Goal: Task Accomplishment & Management: Manage account settings

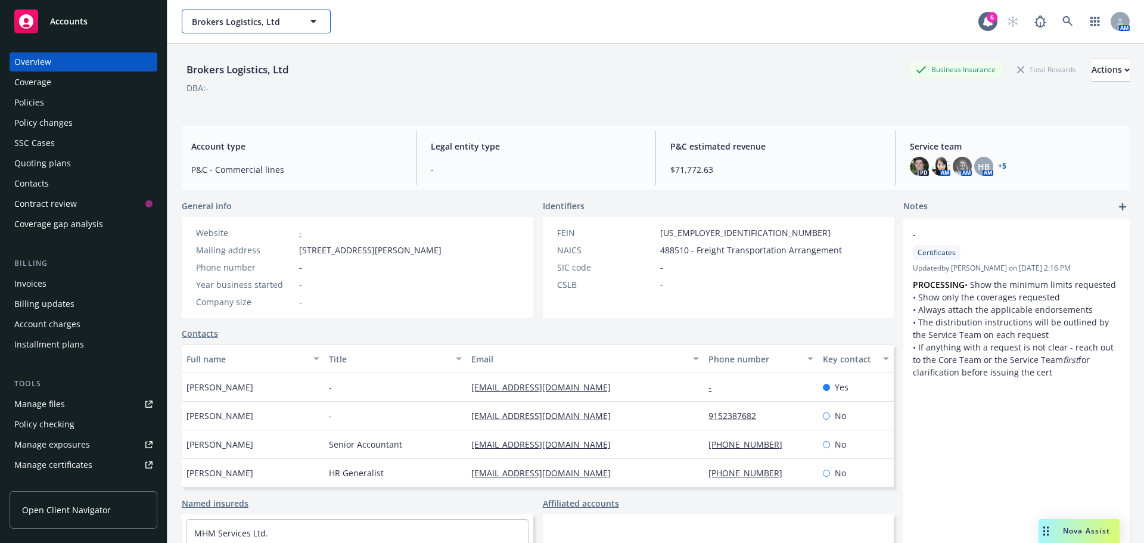
click at [209, 27] on span "Brokers Logistics, Ltd" at bounding box center [243, 21] width 103 height 13
type input "marietta"
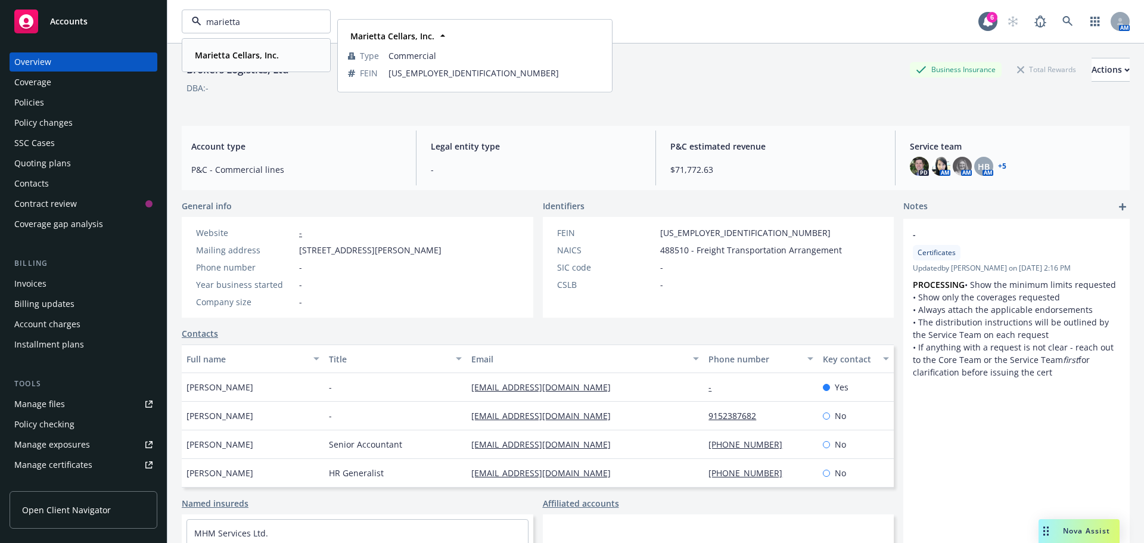
click at [229, 51] on strong "Marietta Cellars, Inc." at bounding box center [237, 54] width 84 height 11
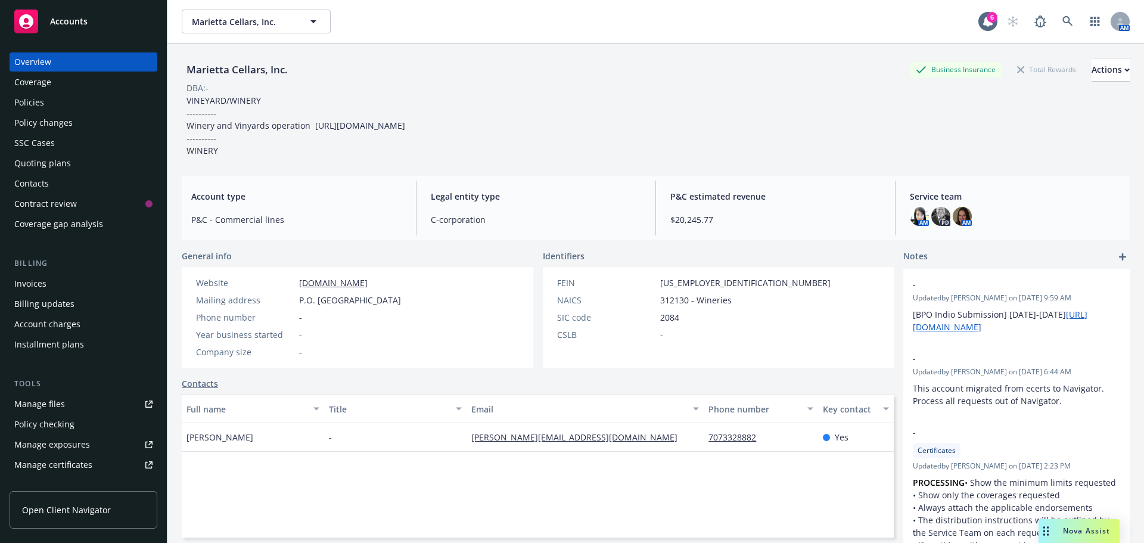
click at [29, 105] on div "Policies" at bounding box center [29, 102] width 30 height 19
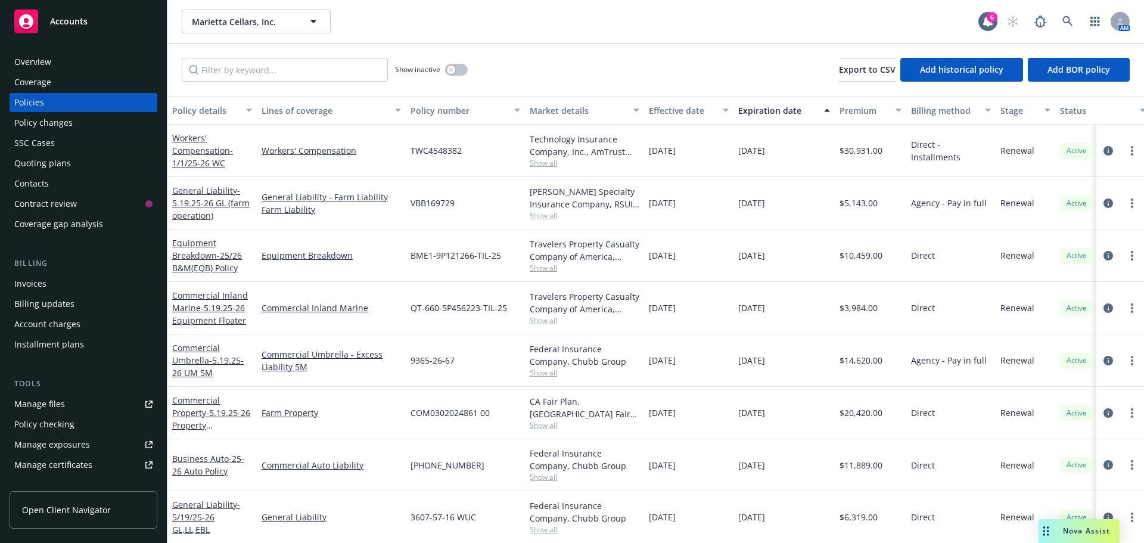
click at [37, 164] on div "Quoting plans" at bounding box center [42, 163] width 57 height 19
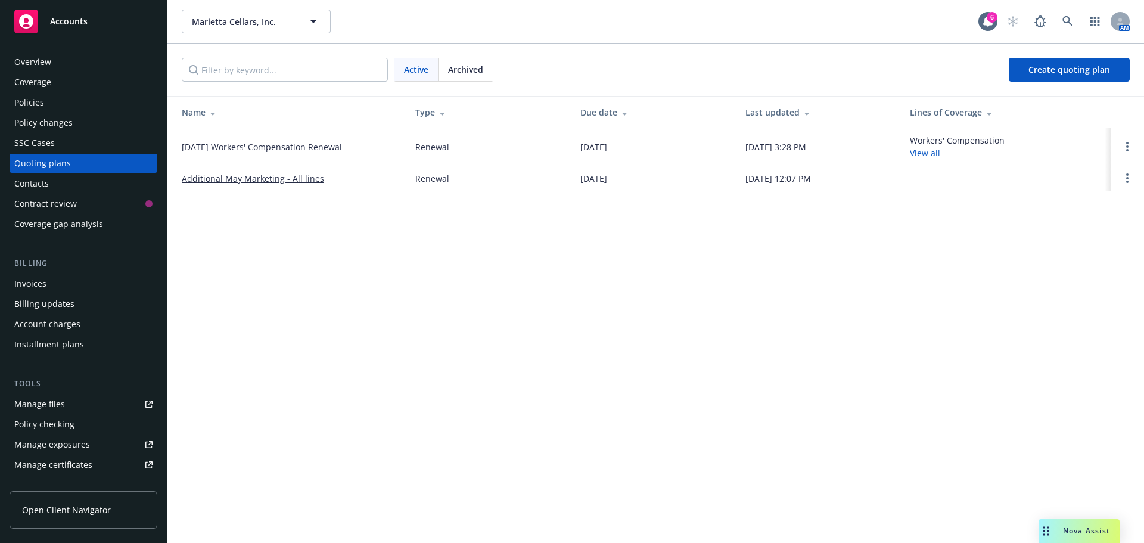
click at [47, 125] on div "Policy changes" at bounding box center [43, 122] width 58 height 19
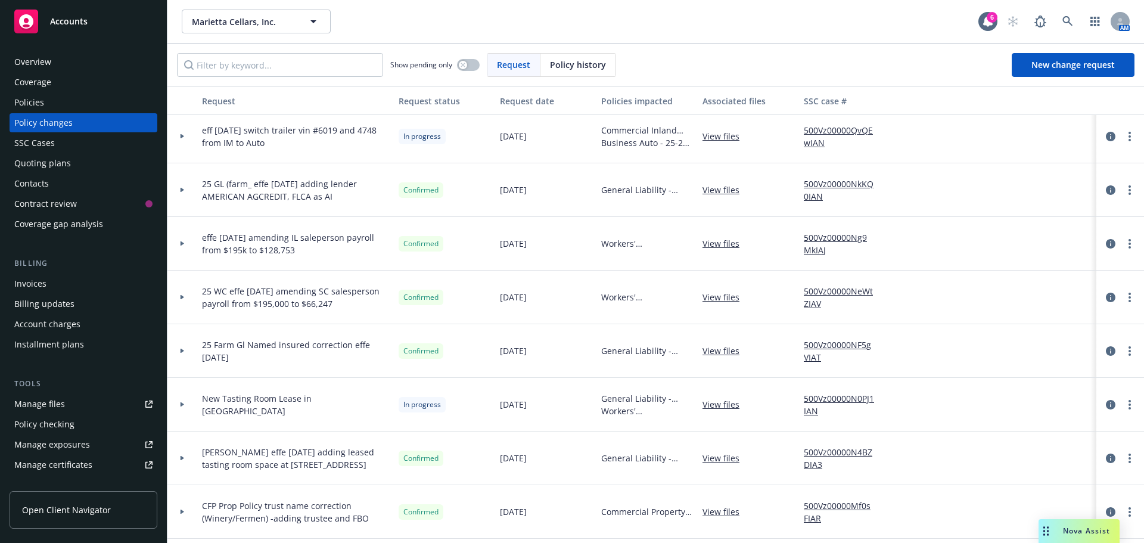
scroll to position [119, 0]
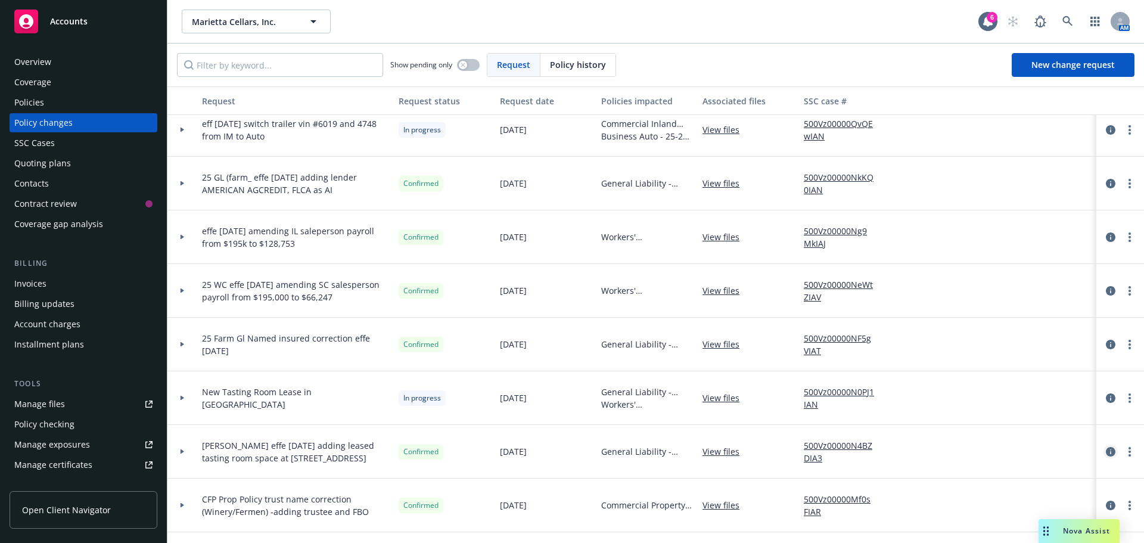
click at [1106, 455] on icon "circleInformation" at bounding box center [1111, 452] width 10 height 10
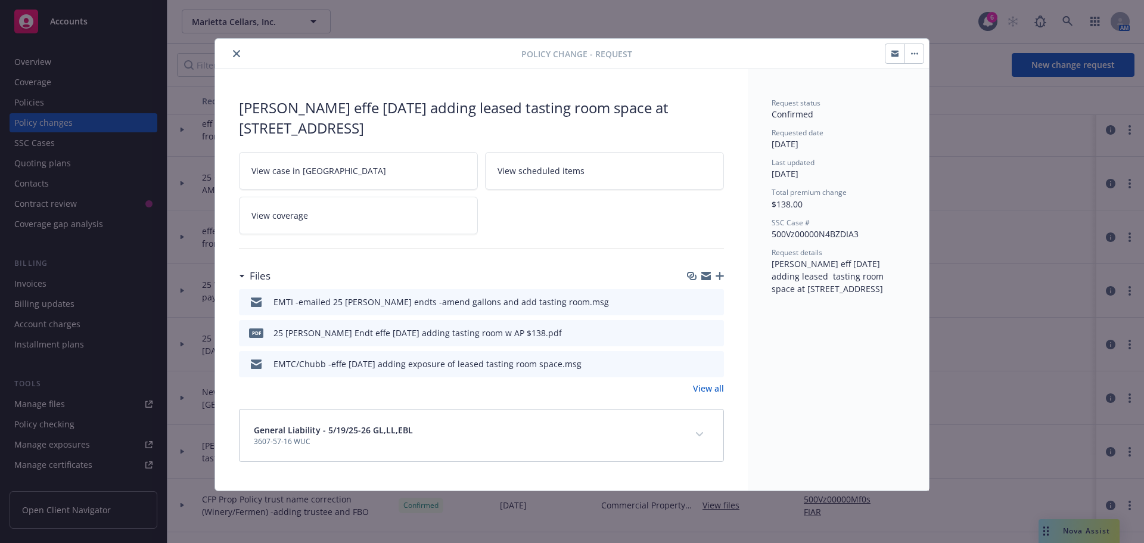
click at [695, 302] on icon "download file" at bounding box center [693, 301] width 10 height 10
click at [696, 302] on icon "download file" at bounding box center [693, 301] width 10 height 10
click at [237, 52] on icon "close" at bounding box center [236, 53] width 7 height 7
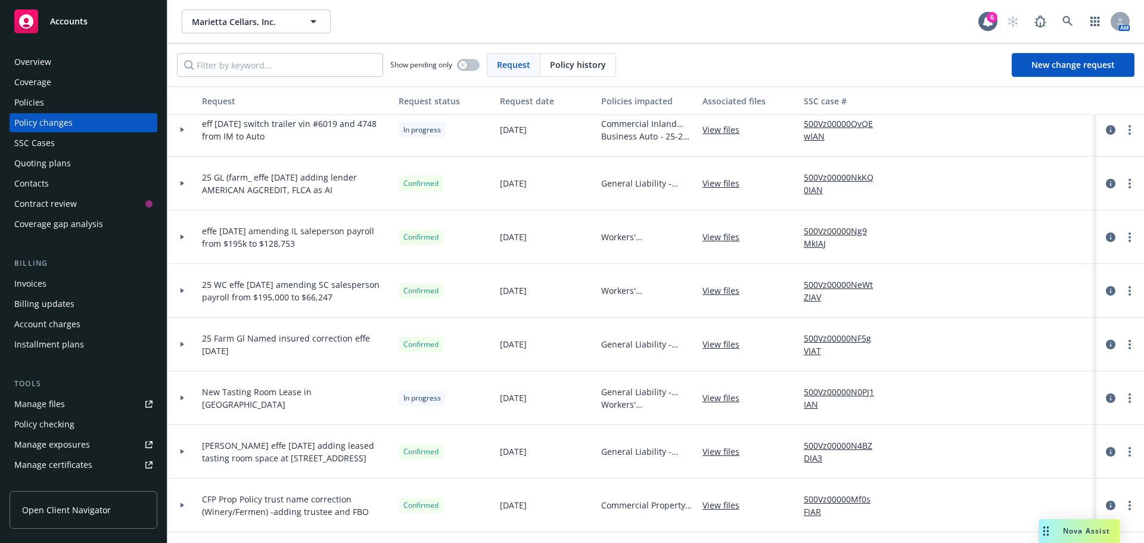
click at [63, 163] on div "Quoting plans" at bounding box center [42, 163] width 57 height 19
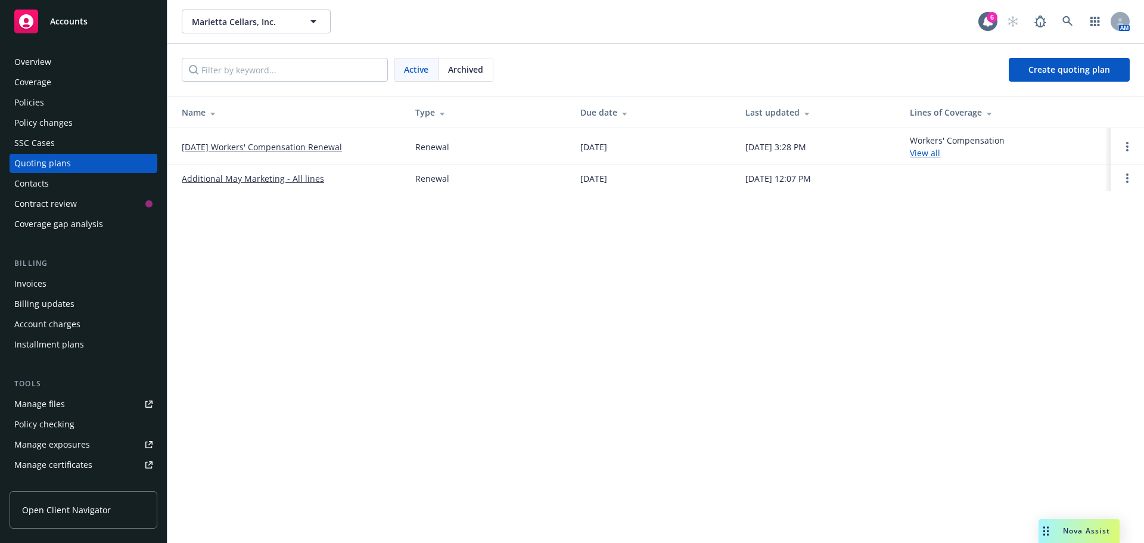
click at [44, 122] on div "Policy changes" at bounding box center [43, 122] width 58 height 19
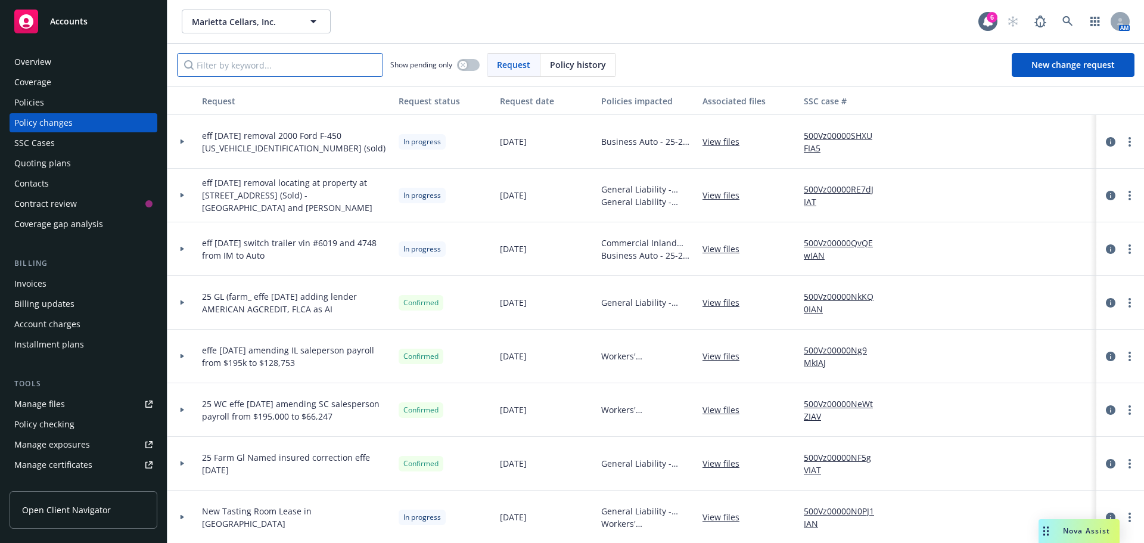
click at [280, 67] on input "Filter by keyword..." at bounding box center [280, 65] width 206 height 24
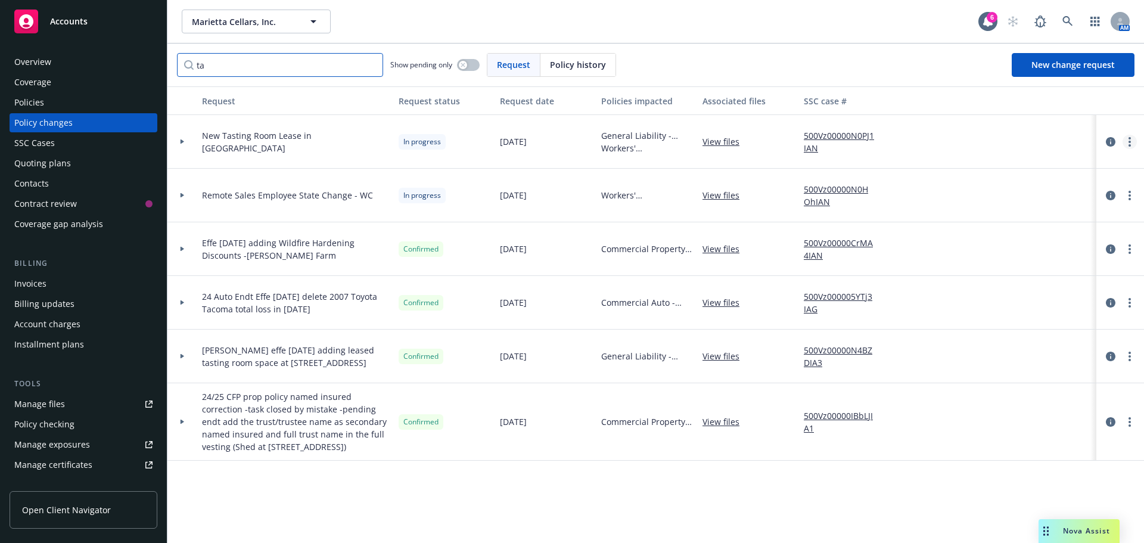
type input "ta"
click at [1130, 144] on icon "more" at bounding box center [1130, 142] width 2 height 10
click at [1115, 142] on icon "circleInformation" at bounding box center [1111, 142] width 10 height 10
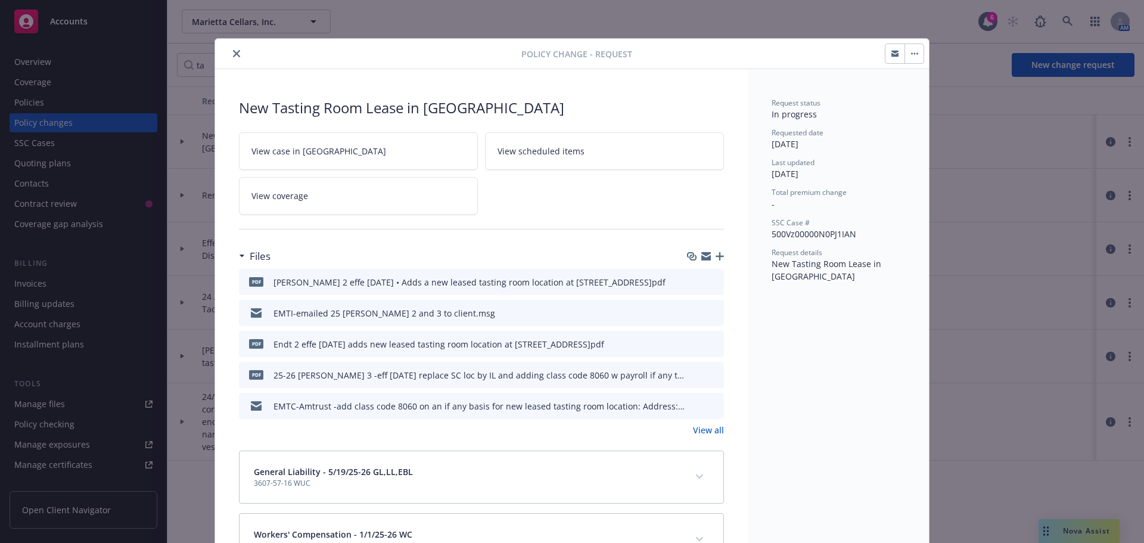
click at [693, 430] on link "View all" at bounding box center [708, 430] width 31 height 13
